Goal: Information Seeking & Learning: Learn about a topic

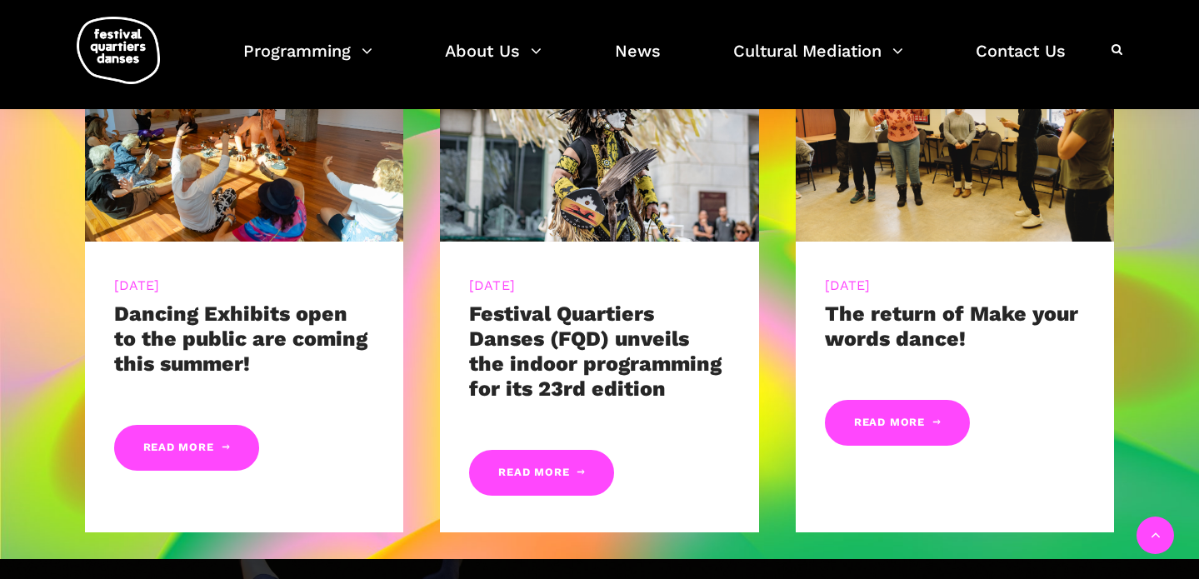
scroll to position [871, 0]
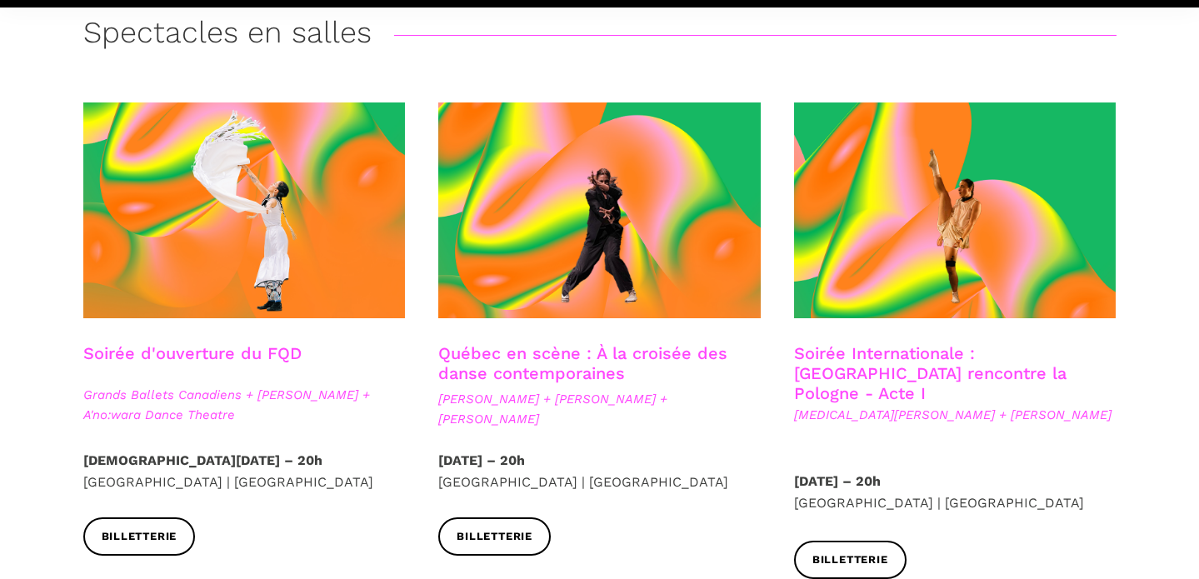
scroll to position [551, 0]
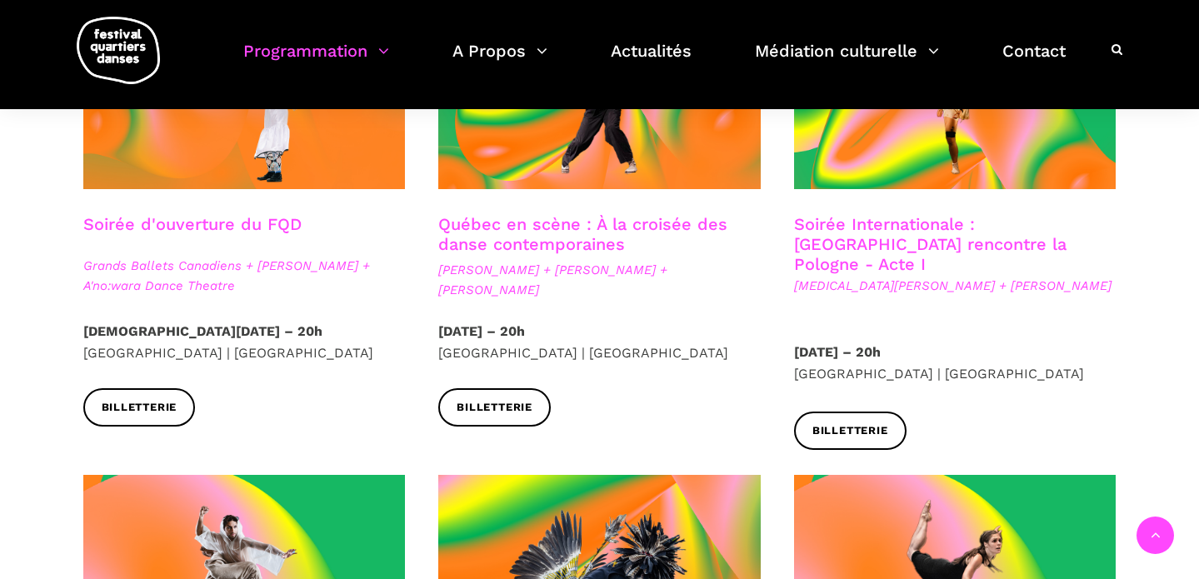
click at [593, 268] on span "Ivanie Aubin-Malo + Zachary Bastille + Pauline Berndsen Danse" at bounding box center [599, 280] width 322 height 40
click at [556, 242] on link "Québec en scène : À la croisée des danse contemporaines" at bounding box center [582, 234] width 289 height 40
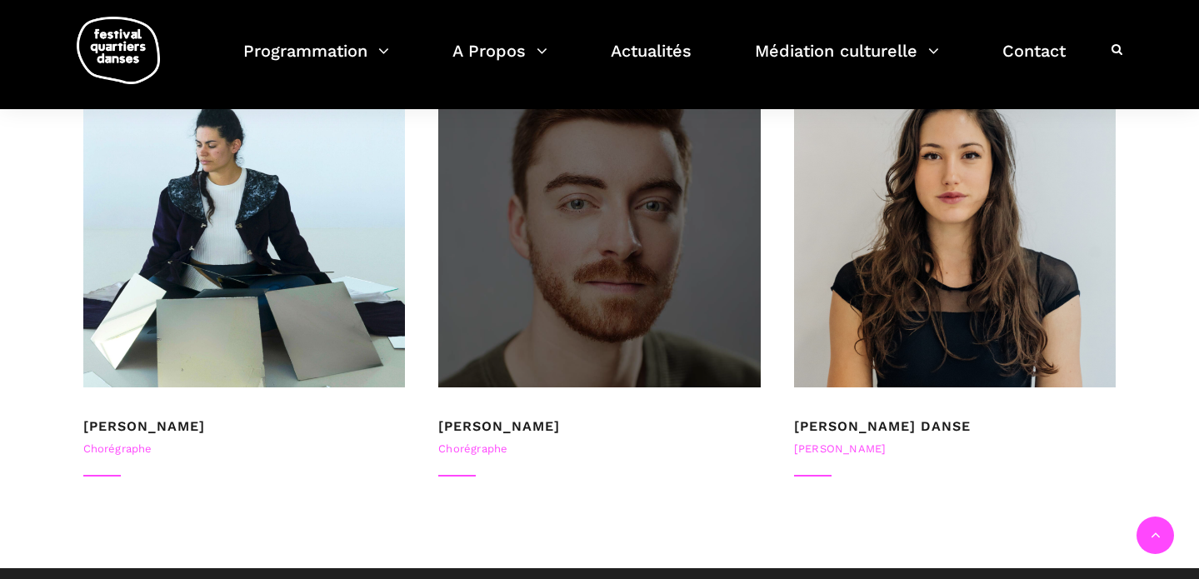
scroll to position [1164, 0]
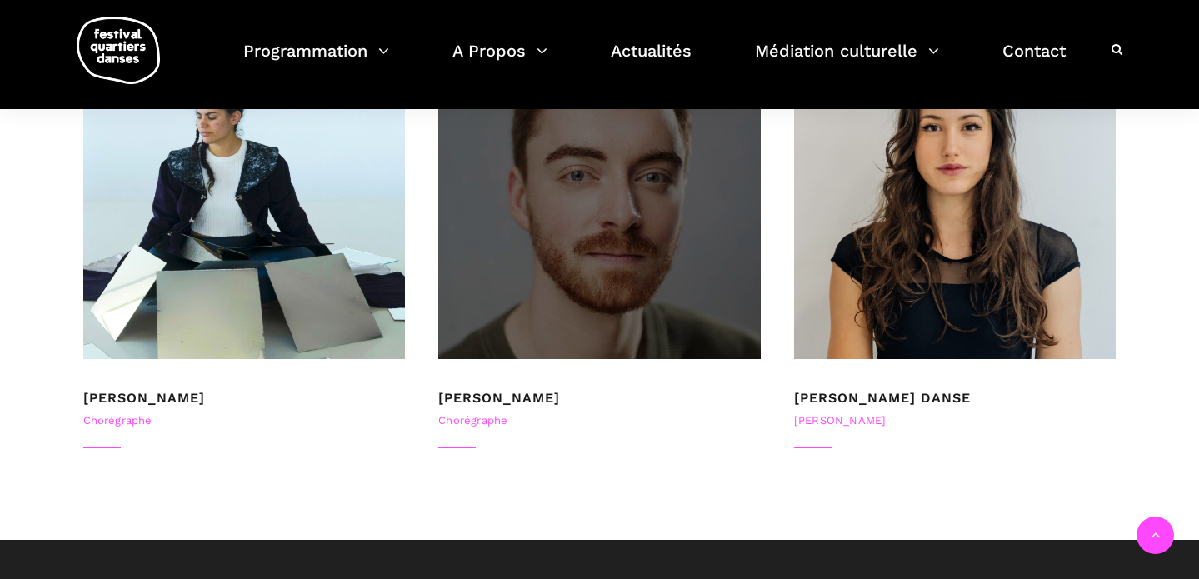
click at [550, 304] on div at bounding box center [599, 198] width 322 height 322
click at [572, 257] on div at bounding box center [599, 198] width 322 height 322
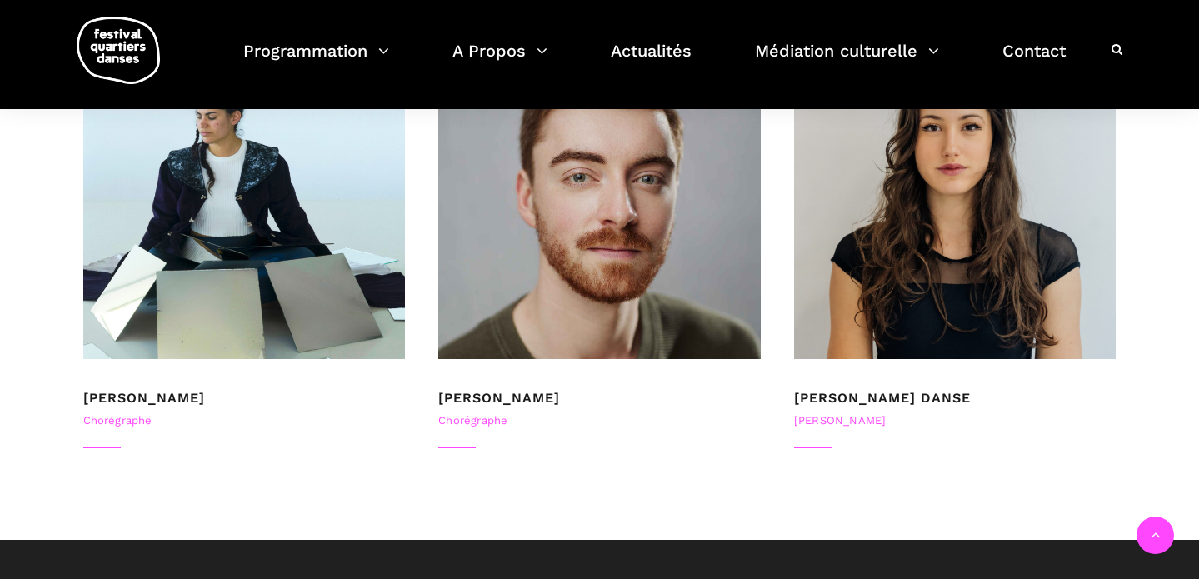
click at [527, 393] on link "[PERSON_NAME]" at bounding box center [499, 398] width 122 height 16
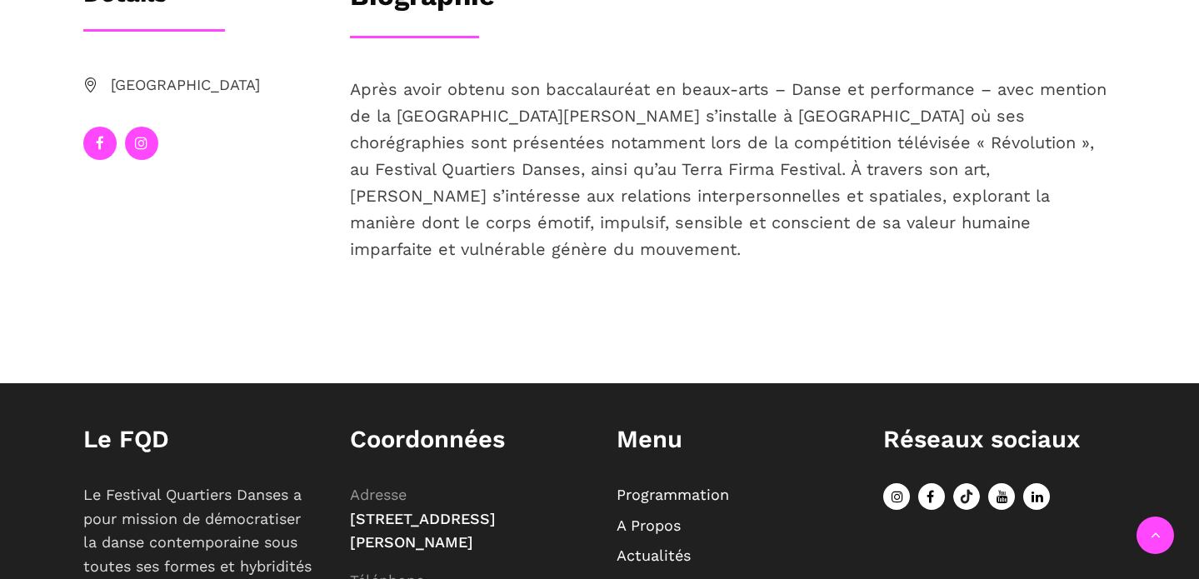
scroll to position [476, 0]
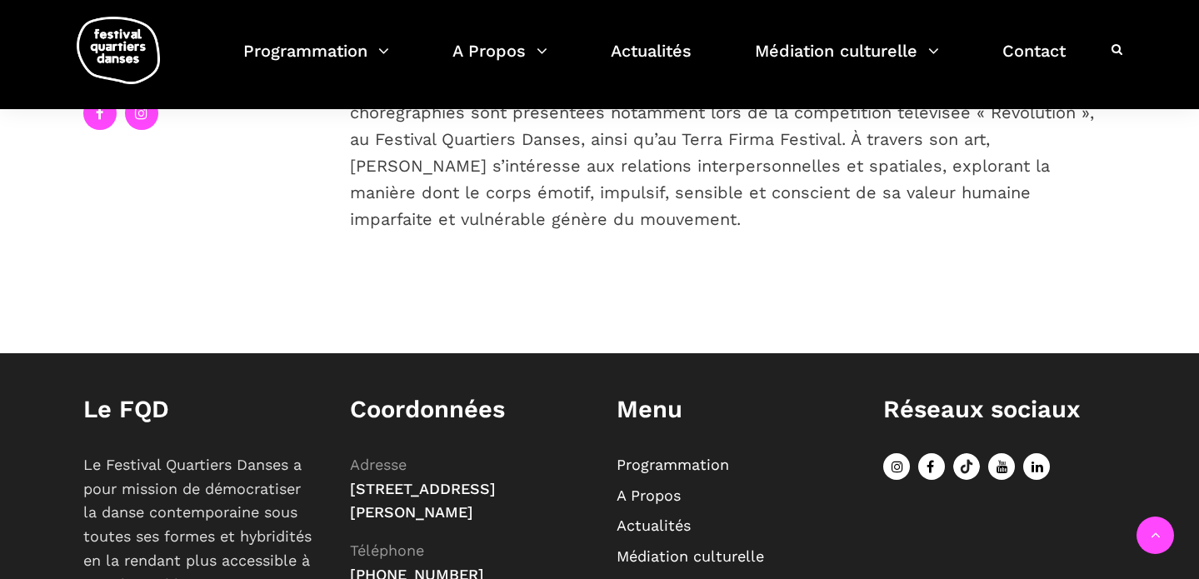
drag, startPoint x: 831, startPoint y: 133, endPoint x: 1010, endPoint y: 243, distance: 210.2
click at [1010, 243] on div "Après avoir obtenu son baccalauréat en beaux-arts – Danse et performance – avec…" at bounding box center [733, 166] width 800 height 241
copy span "À travers son art, [PERSON_NAME] s’intéresse aux relations interpersonnelles et…"
click at [917, 305] on div "[PERSON_NAME] Montréal Biographie Après avoir obtenu son baccalauréat en beaux-…" at bounding box center [599, 126] width 1199 height 454
